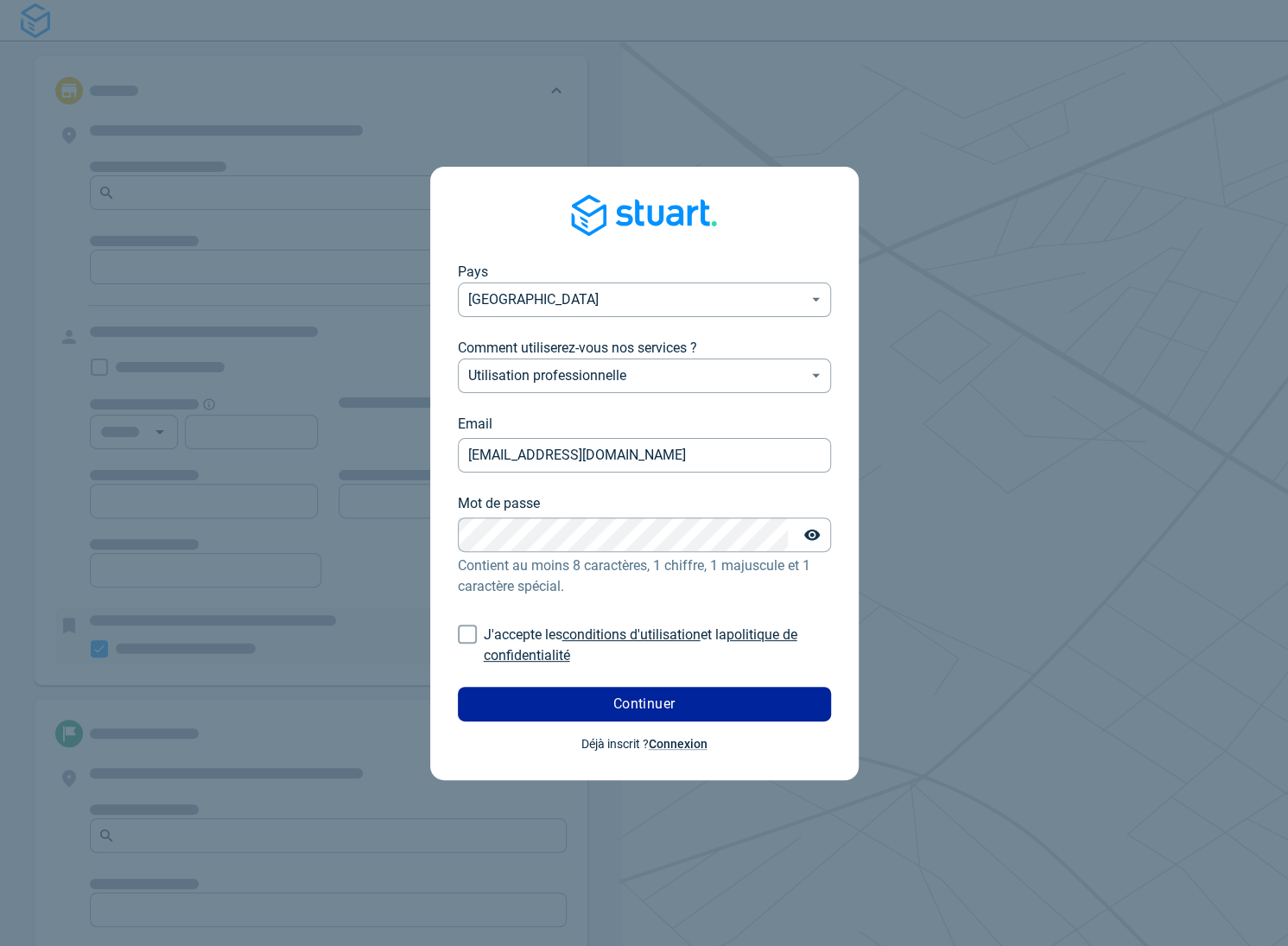
type input "[EMAIL_ADDRESS][DOMAIN_NAME]"
click at [468, 636] on input "J'accepte les conditions d'utilisation et la politique de confidentialité" at bounding box center [467, 634] width 33 height 33
checkbox input "true"
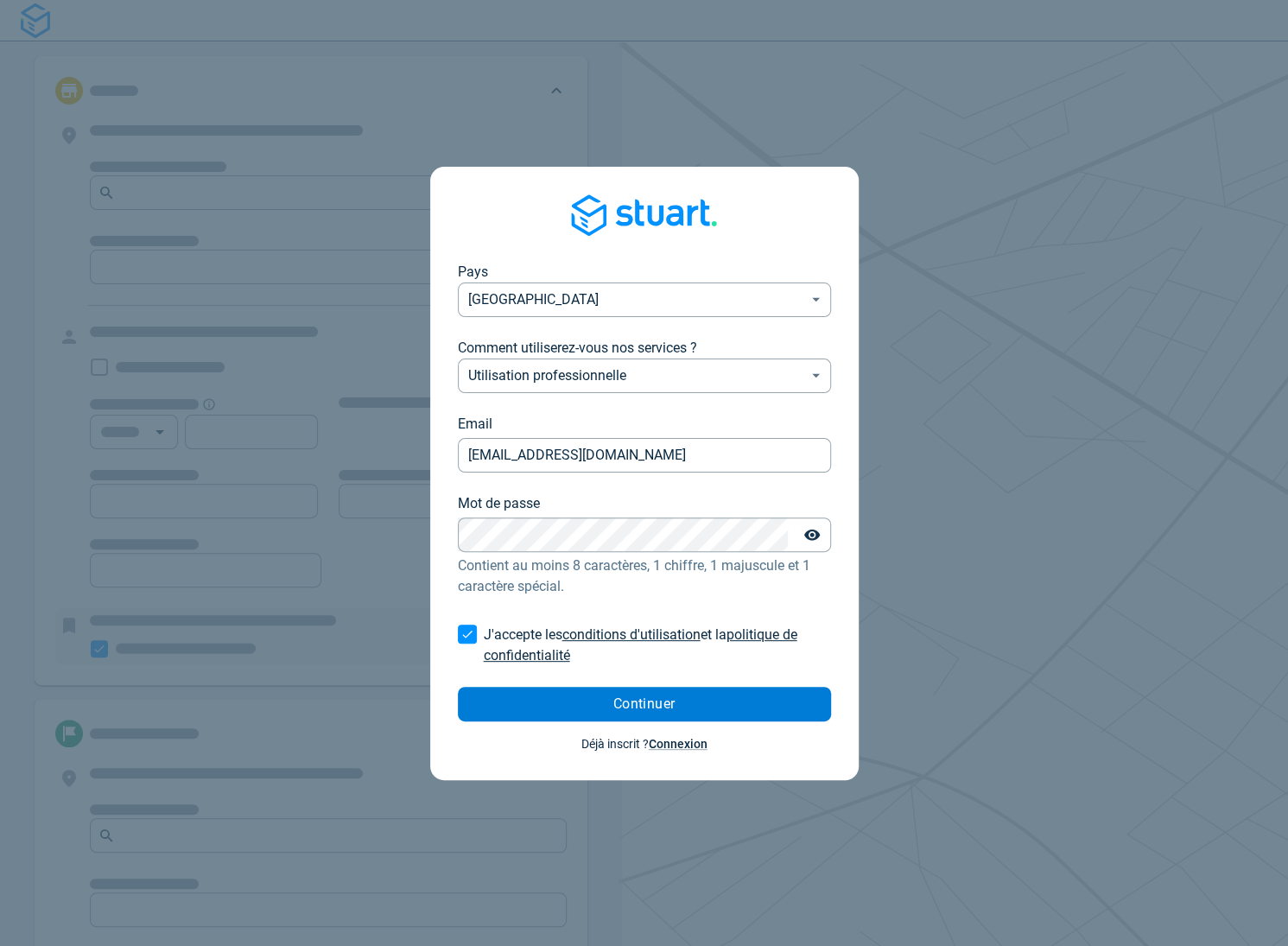
click at [599, 708] on button "Continuer" at bounding box center [645, 704] width 373 height 35
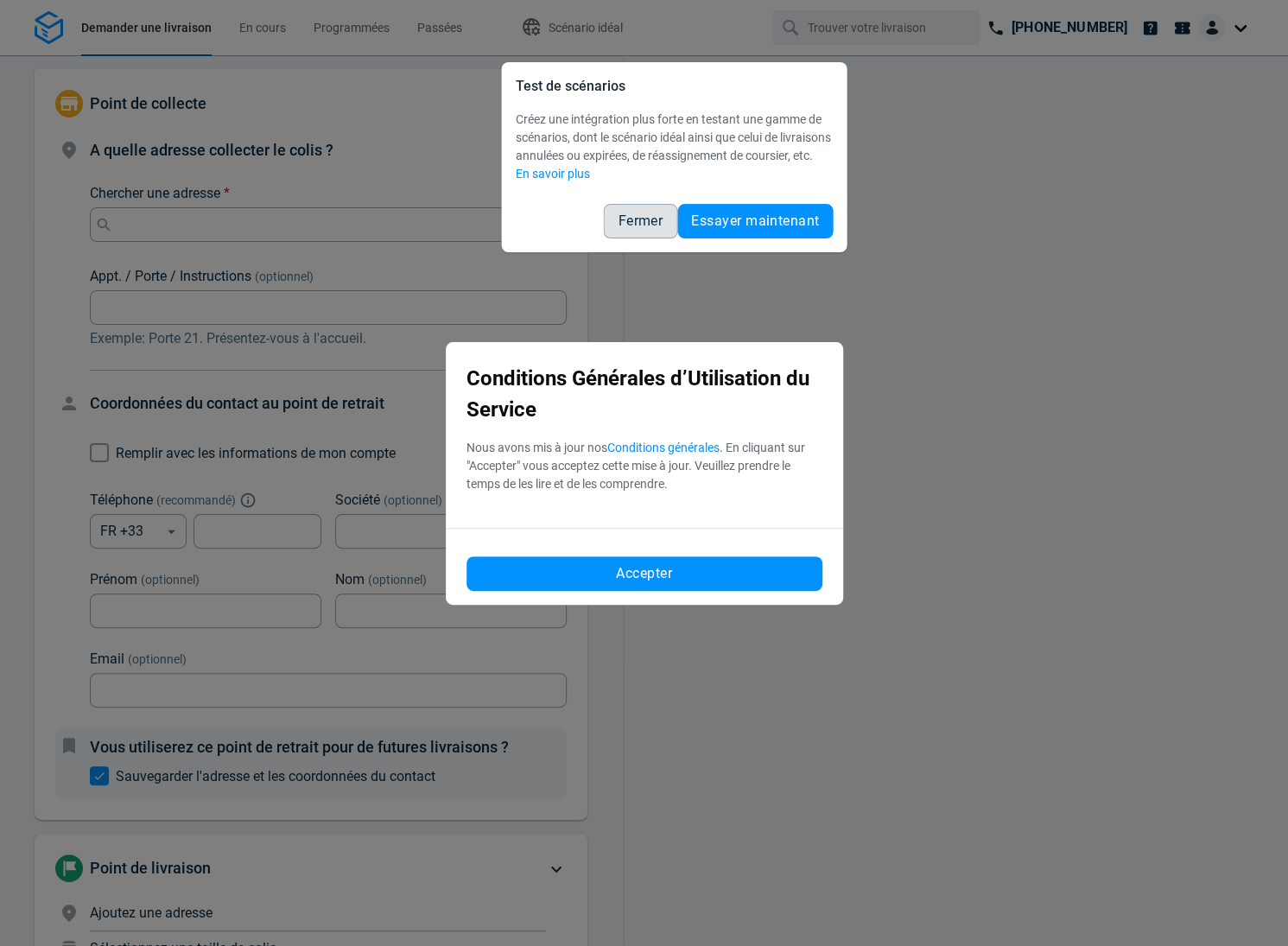
click at [628, 228] on span "Fermer" at bounding box center [640, 222] width 45 height 14
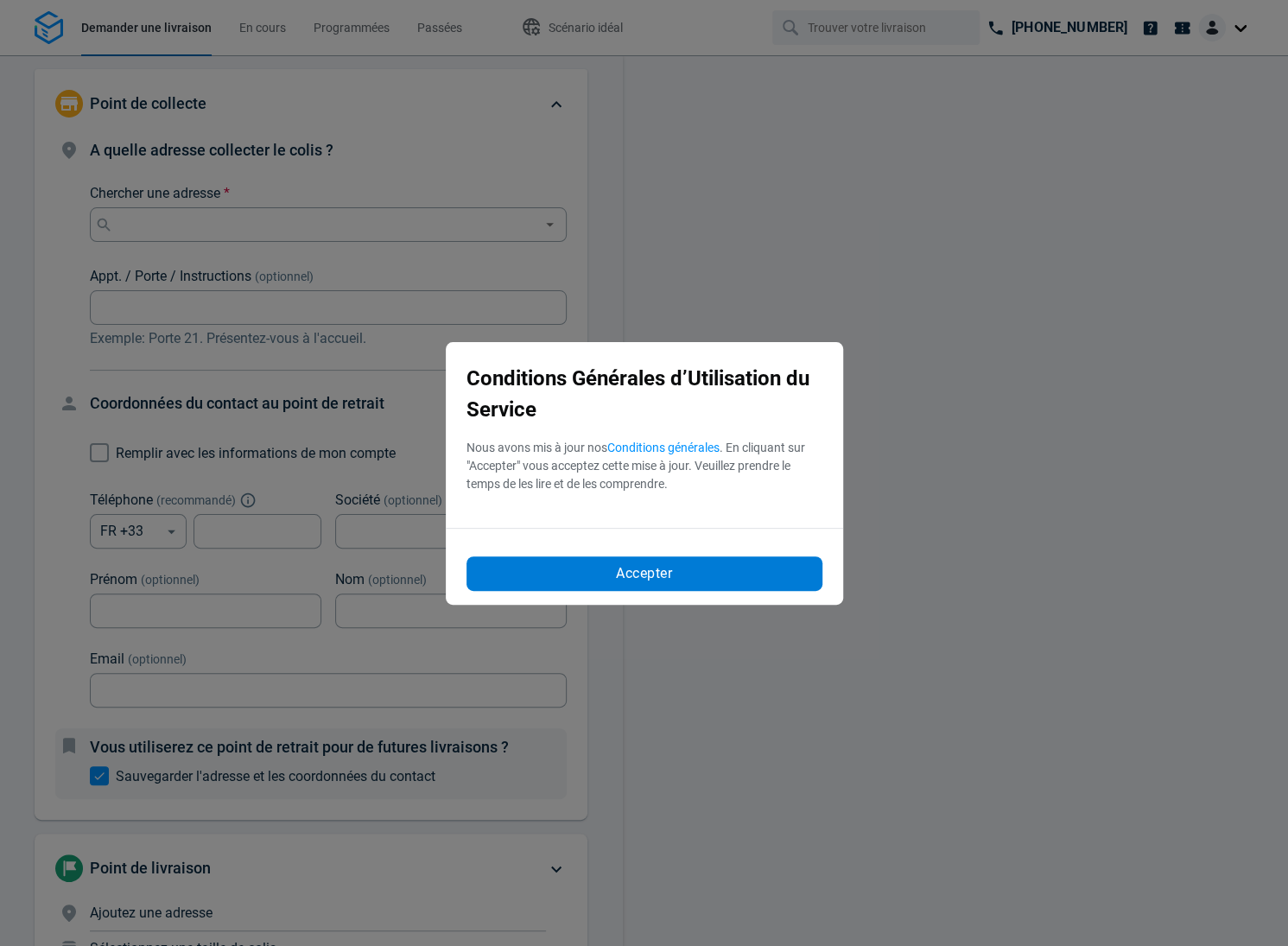
click at [594, 588] on button "Accepter" at bounding box center [644, 573] width 355 height 35
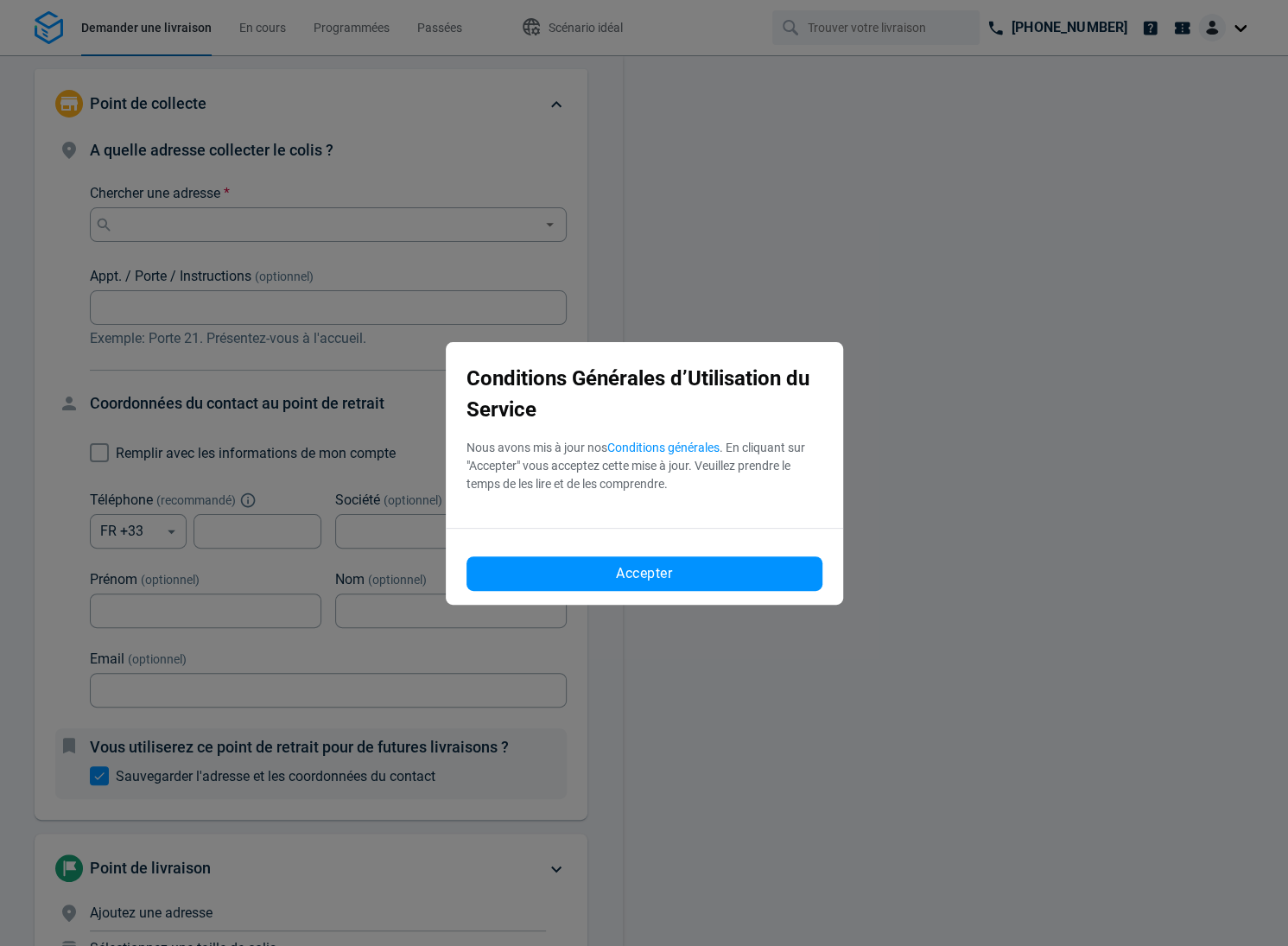
click at [609, 570] on div "Point de collecte A quelle adresse collecter le colis ? Chercher une adresse * …" at bounding box center [311, 500] width 622 height 891
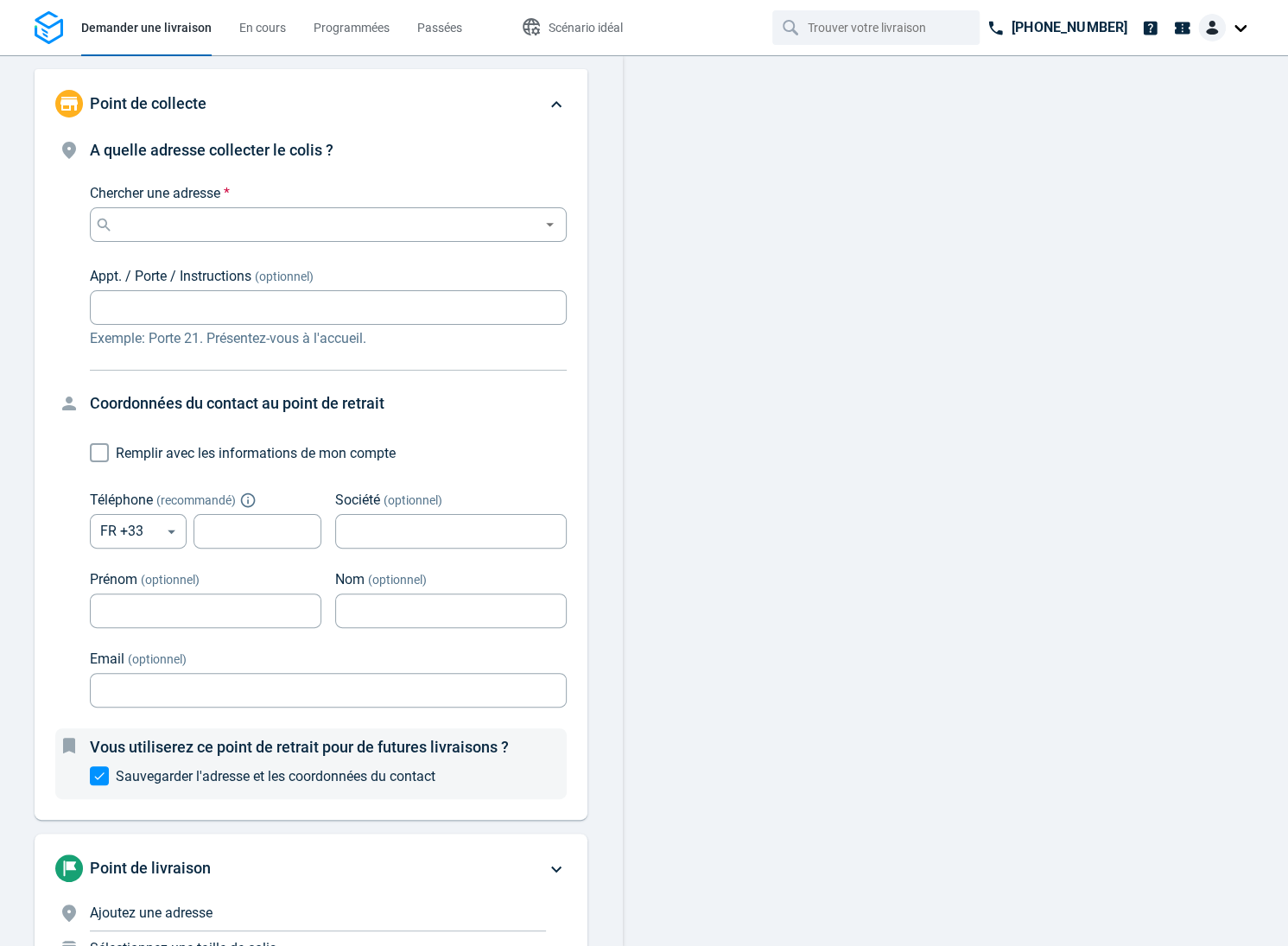
click at [608, 582] on div "Point de collecte A quelle adresse collecter le colis ? Chercher une adresse * …" at bounding box center [311, 500] width 622 height 891
click at [1215, 26] on img at bounding box center [1212, 28] width 28 height 28
click at [1159, 102] on span "Réglages" at bounding box center [1175, 106] width 49 height 18
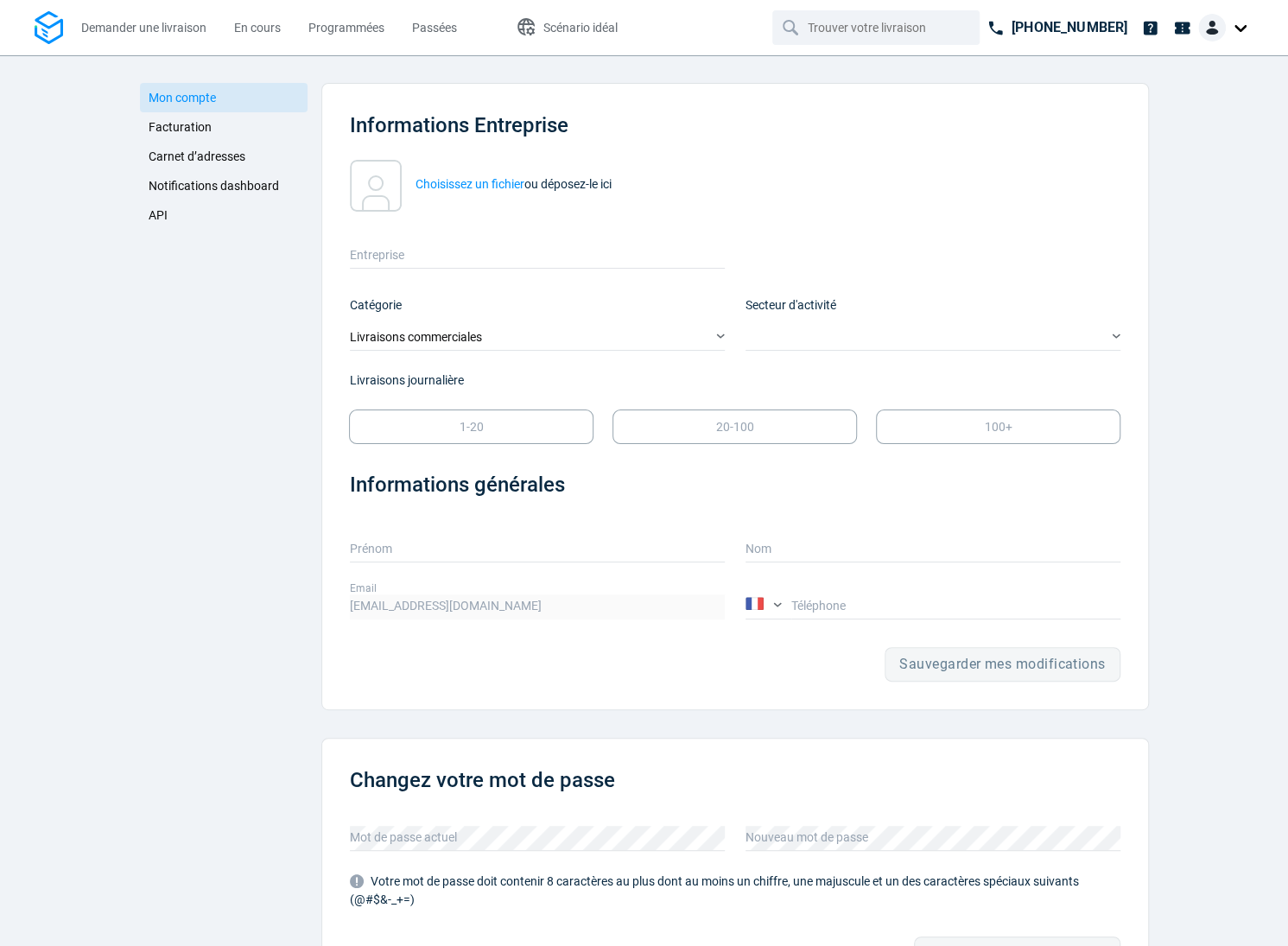
click at [150, 210] on span "API" at bounding box center [158, 216] width 19 height 14
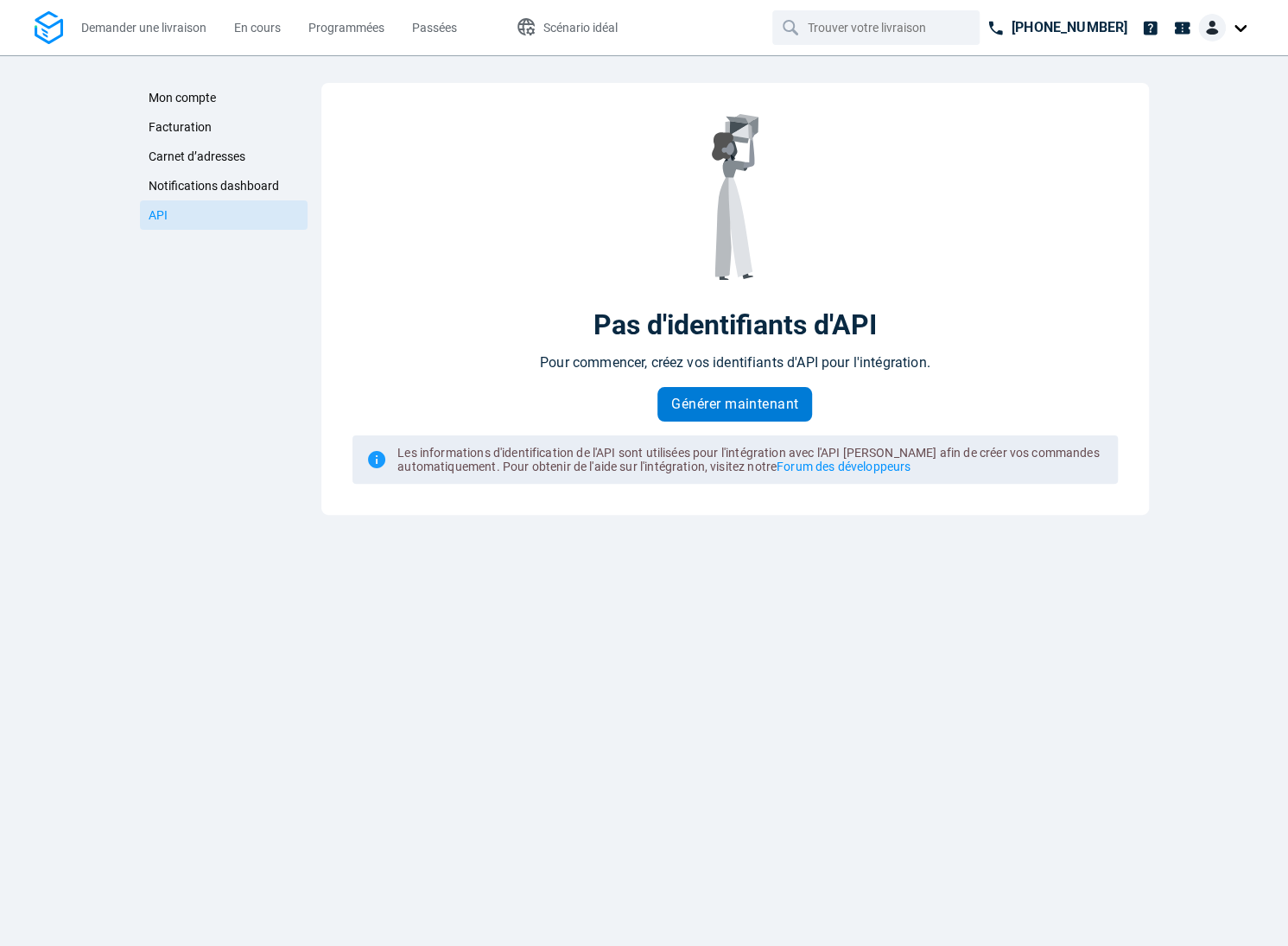
click at [750, 408] on span "Générer maintenant" at bounding box center [734, 405] width 127 height 14
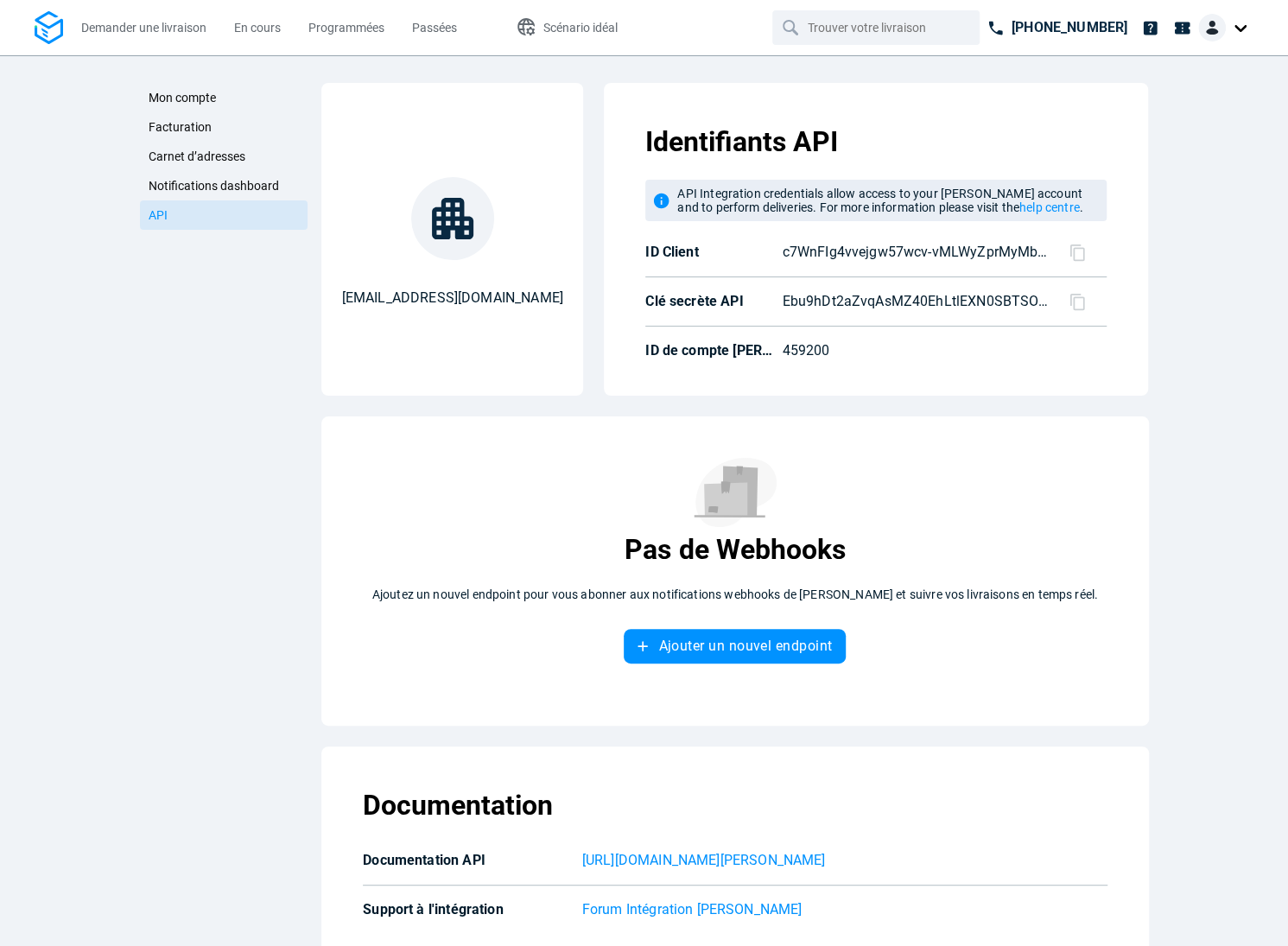
click at [1083, 253] on icon at bounding box center [1077, 252] width 15 height 16
click at [1074, 308] on icon at bounding box center [1077, 301] width 15 height 16
click at [811, 345] on p "459200" at bounding box center [905, 351] width 247 height 21
copy p "459200"
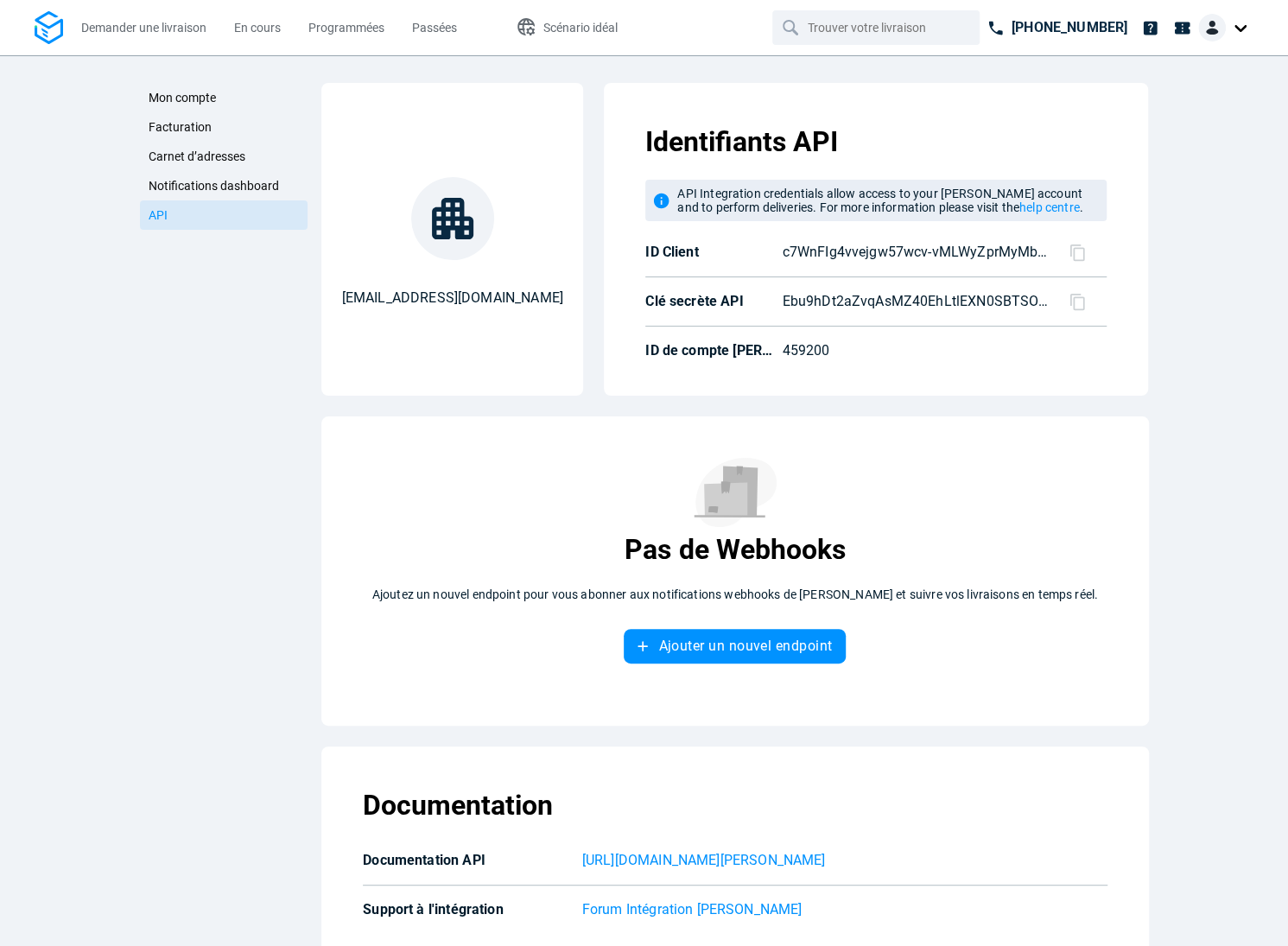
click at [784, 353] on p "459200" at bounding box center [905, 351] width 247 height 21
copy p "459200"
click at [155, 32] on span "Demander une livraison" at bounding box center [143, 28] width 125 height 14
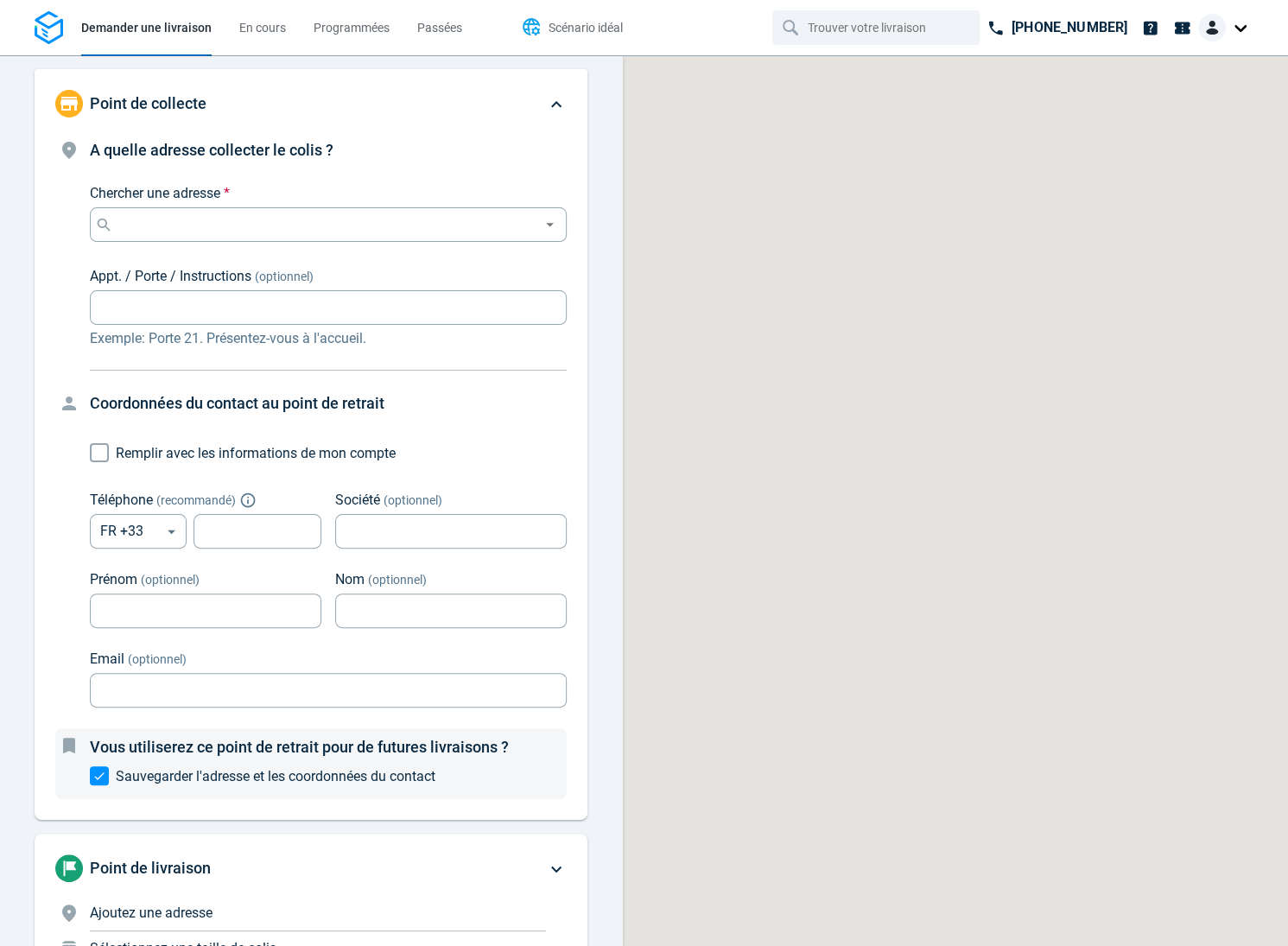
click at [611, 31] on span "Scénario idéal" at bounding box center [585, 28] width 74 height 14
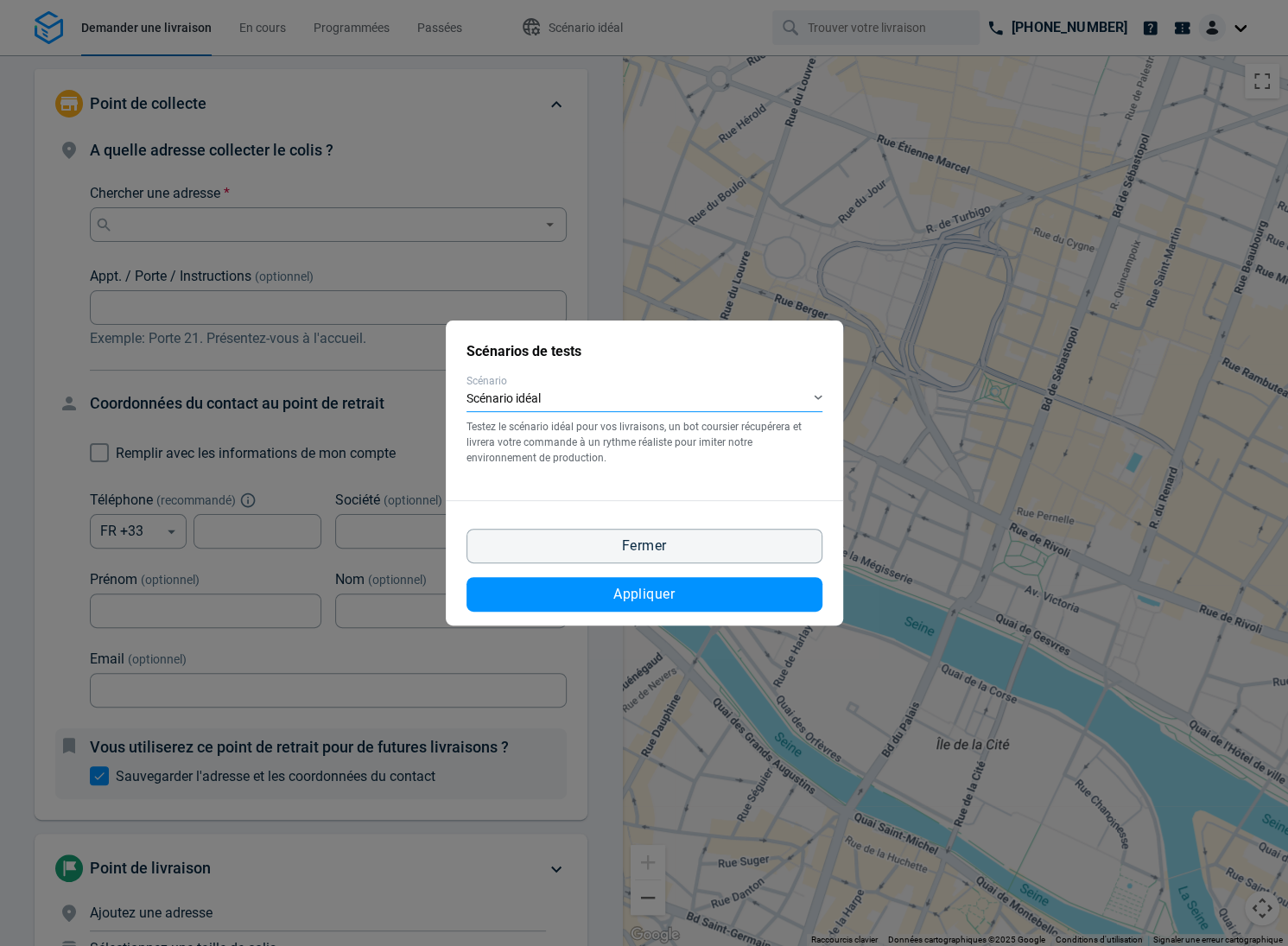
click at [653, 404] on div "Scénario idéal" at bounding box center [644, 400] width 355 height 25
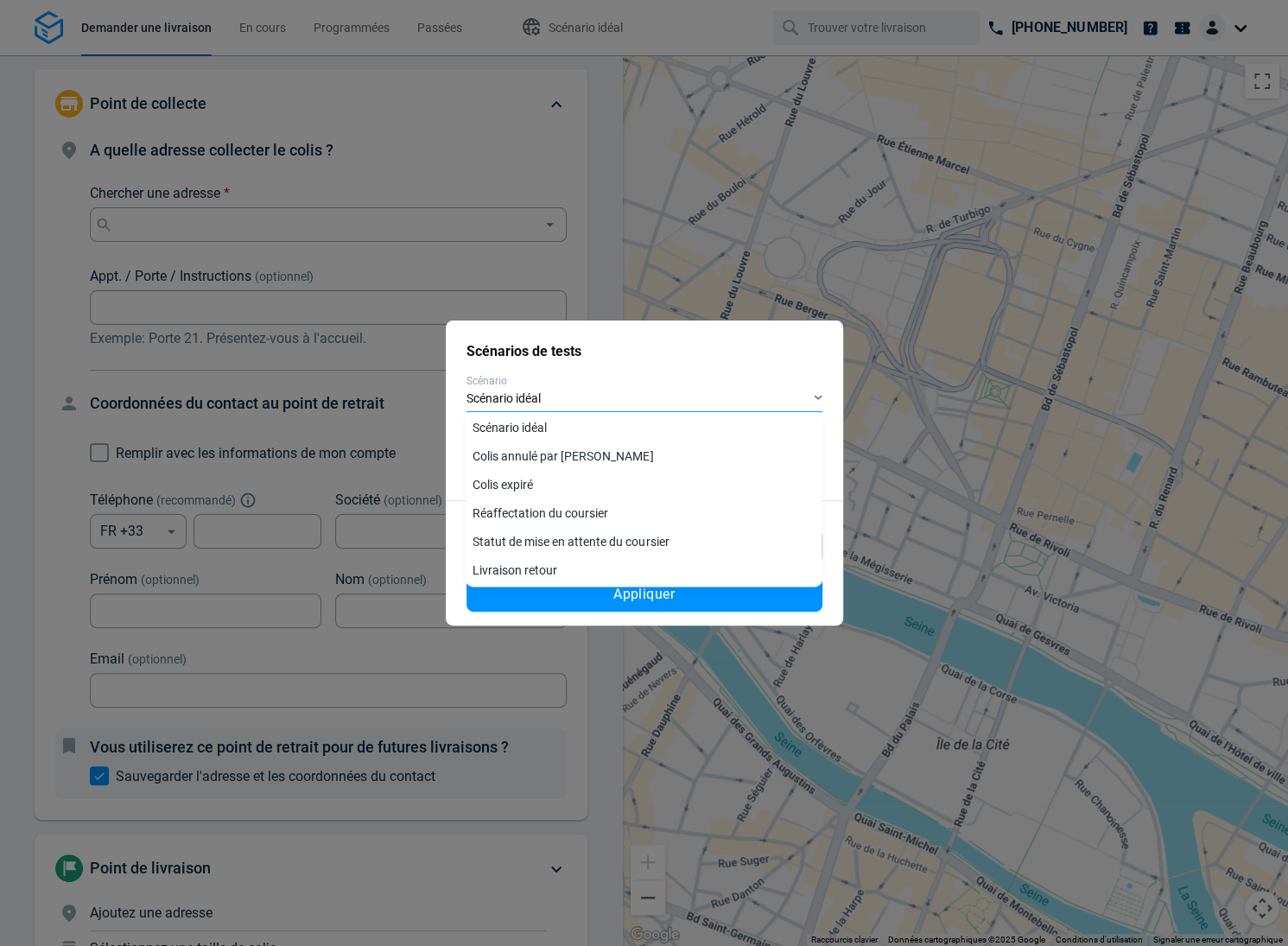
click at [611, 396] on div "Scénario idéal" at bounding box center [644, 400] width 355 height 25
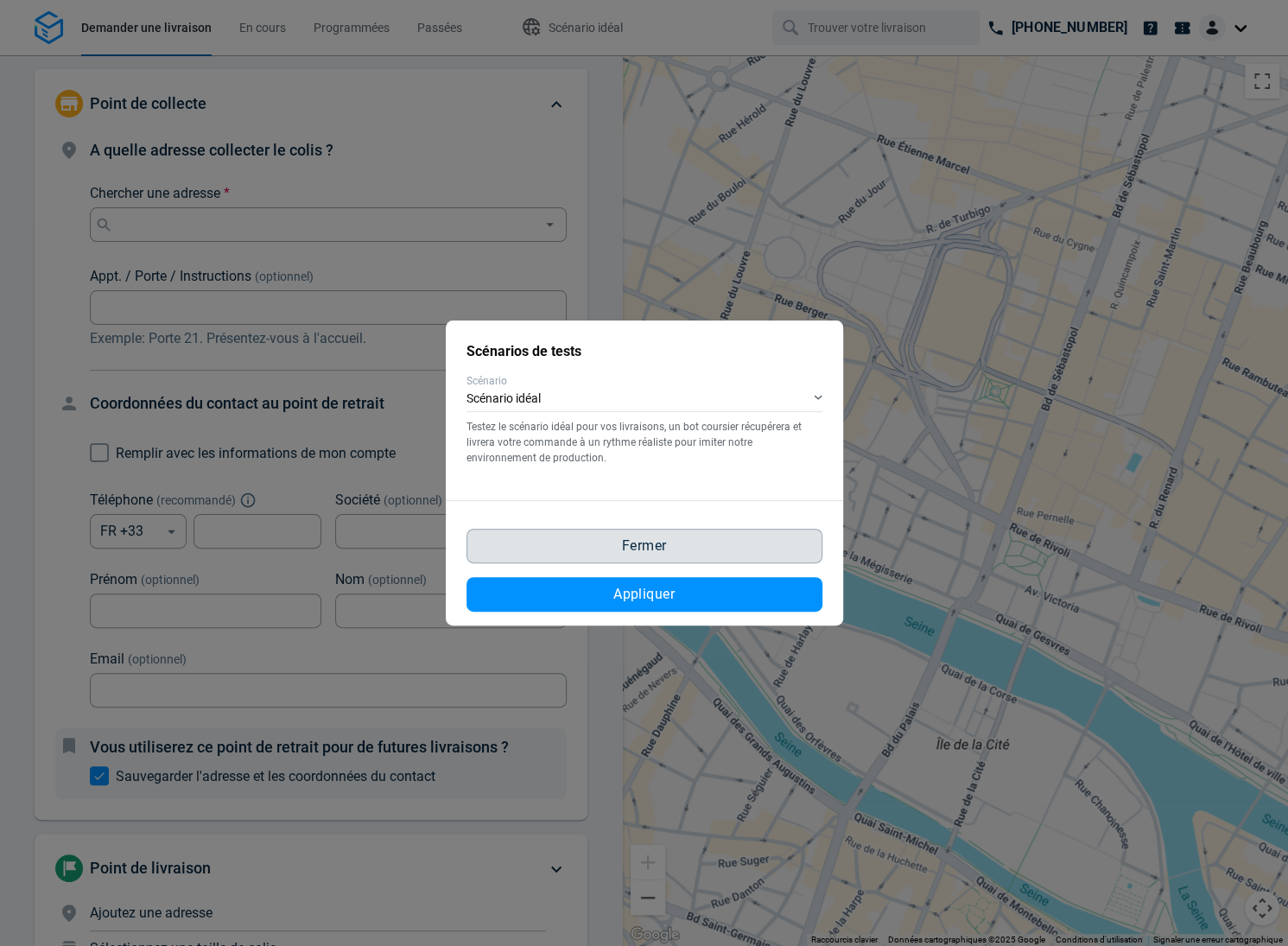
click at [586, 547] on button "Fermer" at bounding box center [644, 546] width 355 height 35
